Goal: Transaction & Acquisition: Purchase product/service

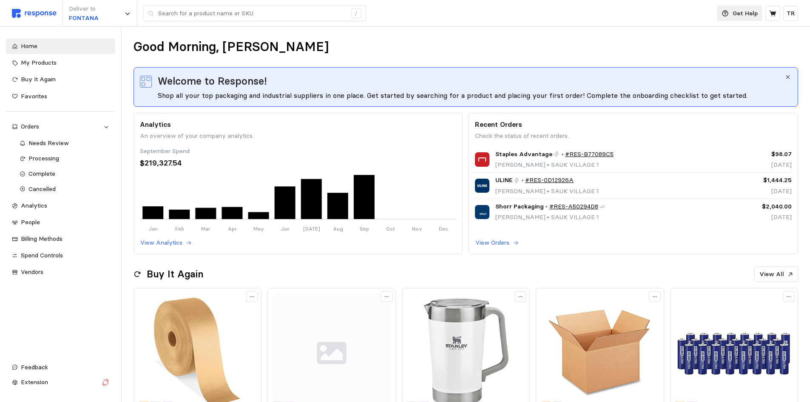
click at [741, 12] on p "Get Help" at bounding box center [744, 13] width 25 height 9
click at [720, 36] on p "Help Center" at bounding box center [729, 33] width 53 height 9
click at [46, 62] on span "My Products" at bounding box center [39, 63] width 36 height 8
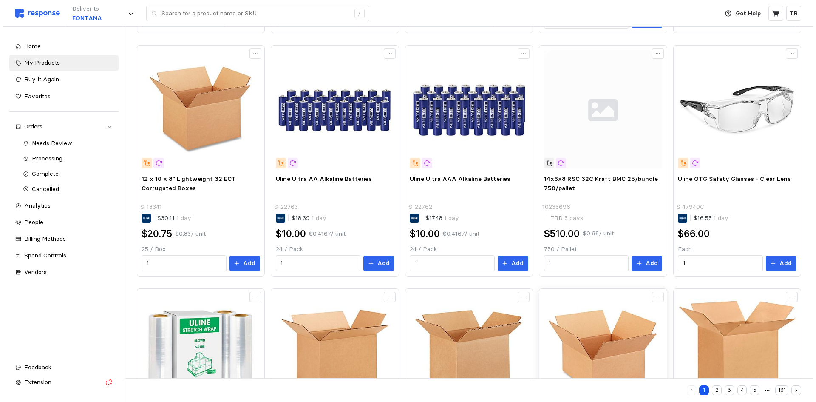
scroll to position [298, 0]
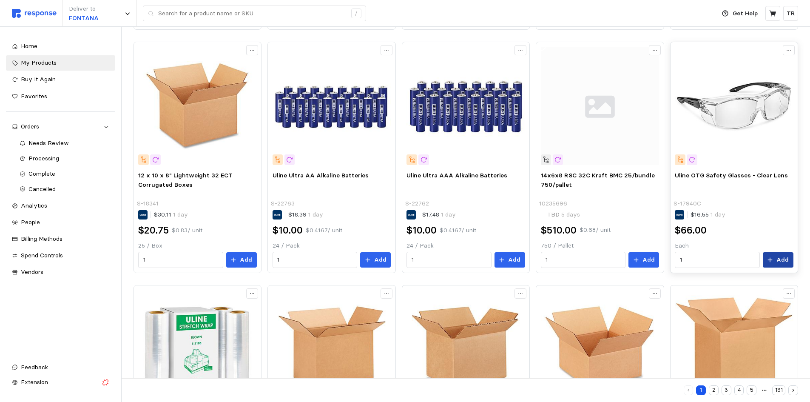
click at [783, 258] on p "Add" at bounding box center [782, 259] width 12 height 9
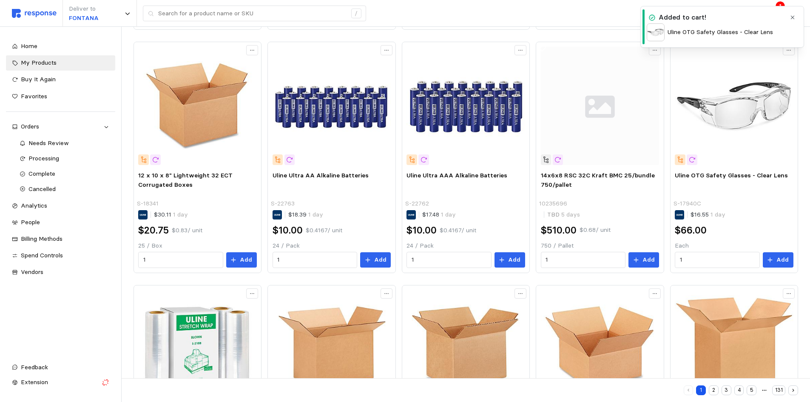
click at [589, 9] on div "Deliver to FONTANA /" at bounding box center [361, 13] width 699 height 27
click at [772, 15] on icon at bounding box center [772, 13] width 7 height 6
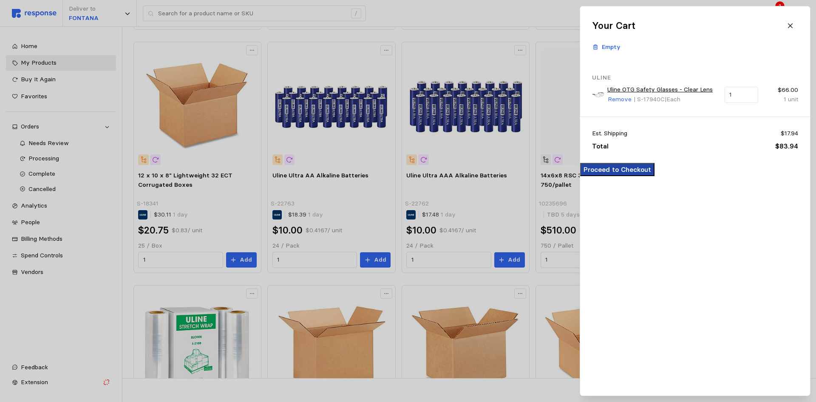
click at [651, 175] on p "Proceed to Checkout" at bounding box center [618, 169] width 68 height 11
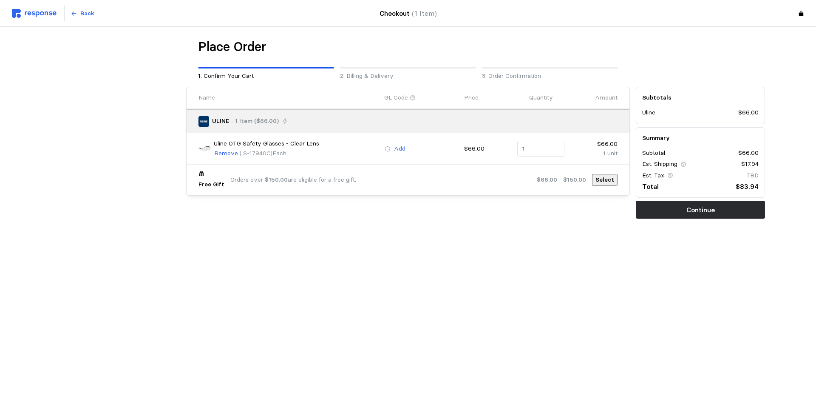
click at [616, 42] on div "Place Order" at bounding box center [408, 47] width 420 height 17
click at [90, 13] on p "Back" at bounding box center [87, 13] width 14 height 9
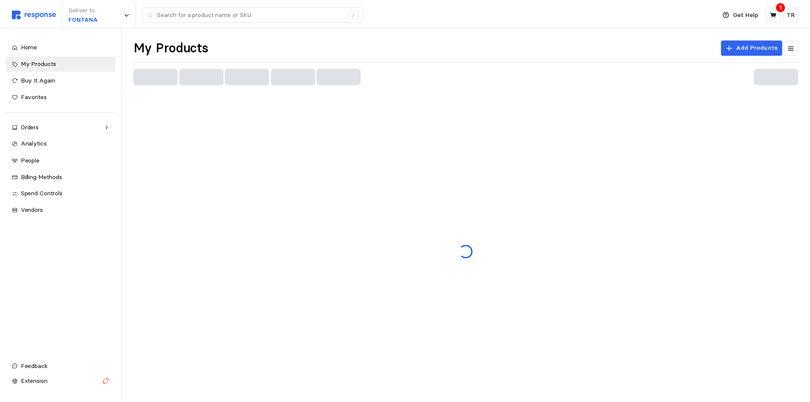
scroll to position [41, 0]
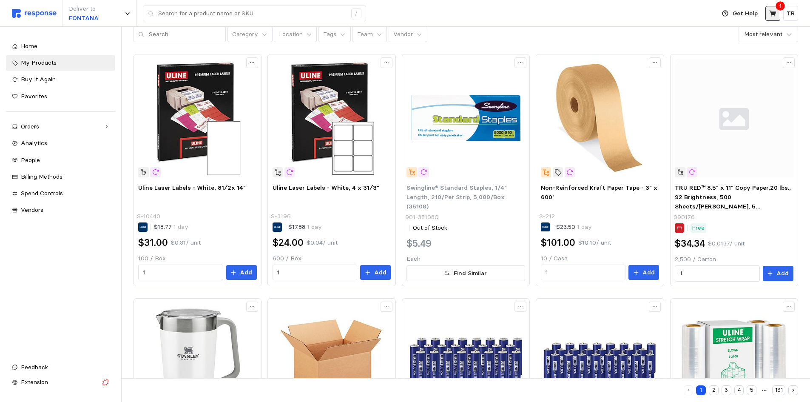
click at [769, 17] on button at bounding box center [772, 13] width 15 height 15
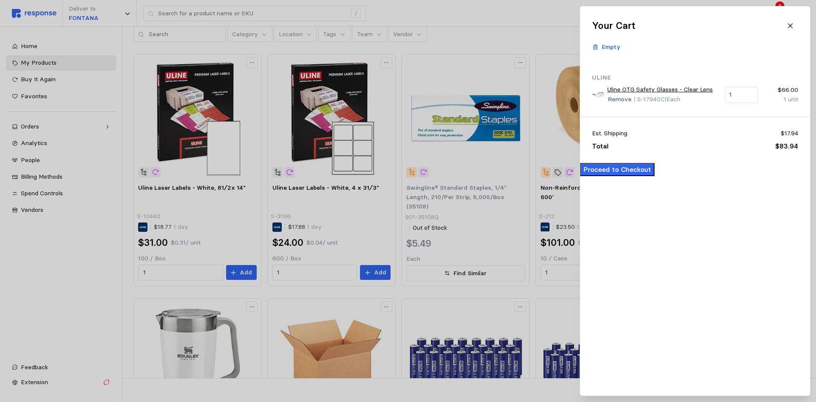
click at [614, 100] on p "Remove" at bounding box center [620, 99] width 24 height 9
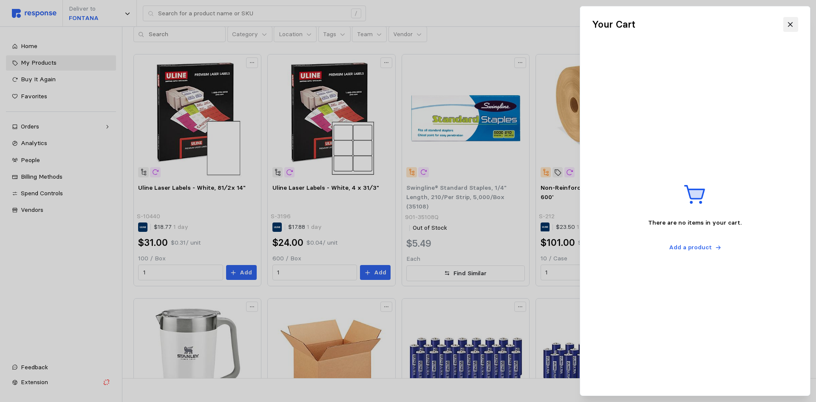
click at [792, 25] on icon at bounding box center [791, 25] width 8 height 8
